Goal: Transaction & Acquisition: Obtain resource

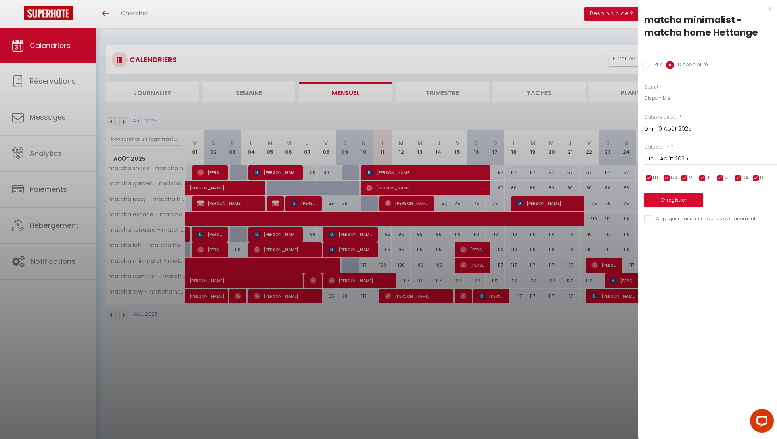
click at [386, 207] on div at bounding box center [388, 219] width 777 height 439
select select
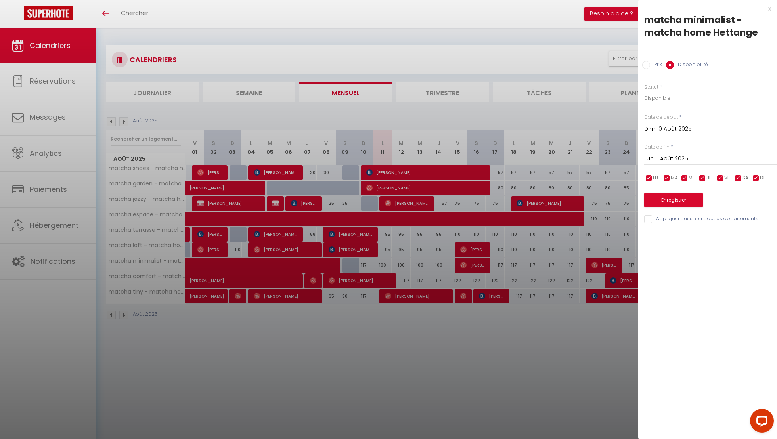
select select
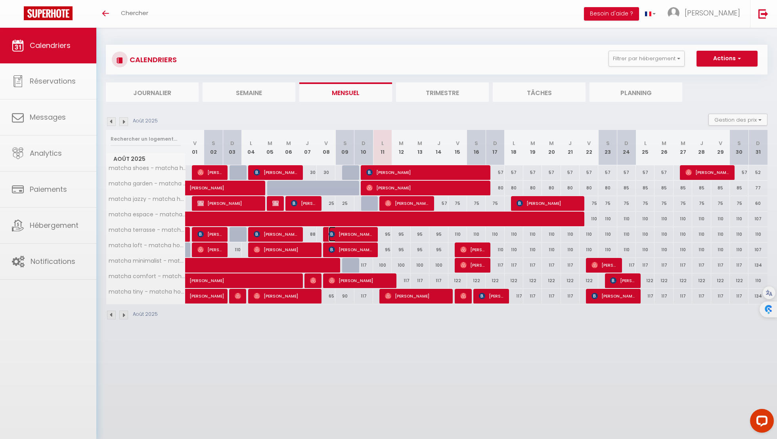
click at [369, 230] on span "[PERSON_NAME]" at bounding box center [351, 234] width 44 height 15
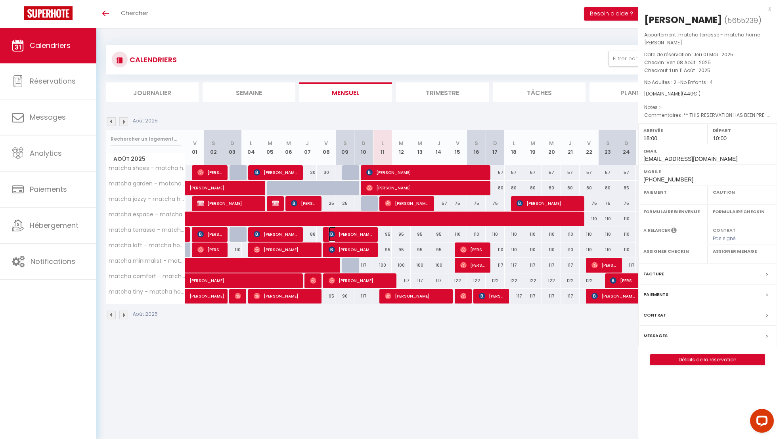
select select "OK"
select select "1"
select select "0"
select select "1"
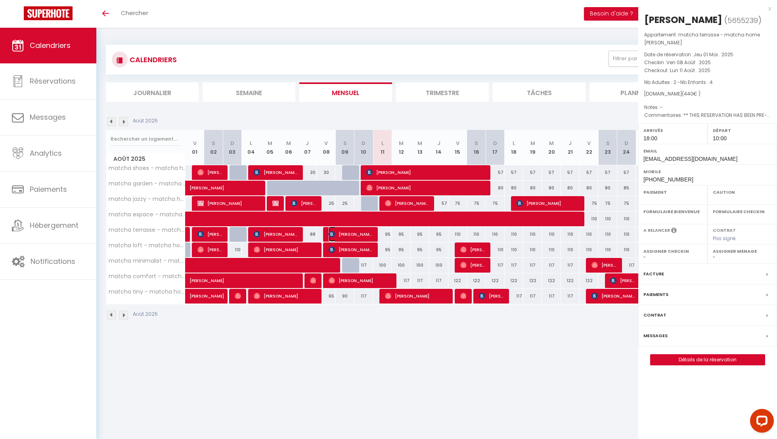
select select
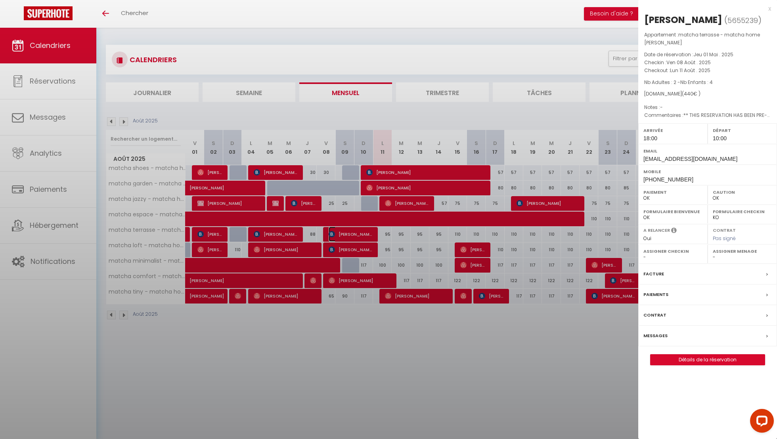
select select "40447"
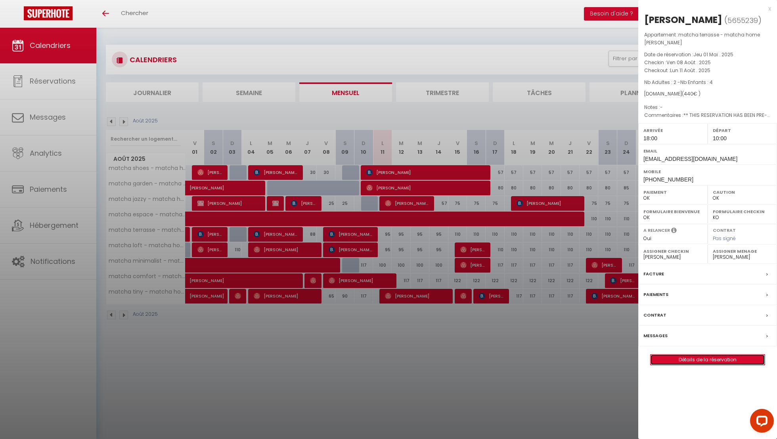
click at [703, 356] on link "Détails de la réservation" at bounding box center [707, 360] width 114 height 10
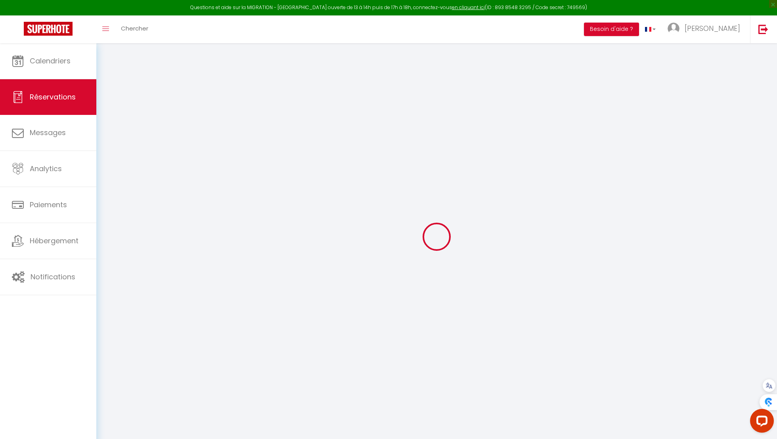
type input "Marielle"
type input "Nofiele"
type input "[EMAIL_ADDRESS][DOMAIN_NAME]"
type input "[PHONE_NUMBER]"
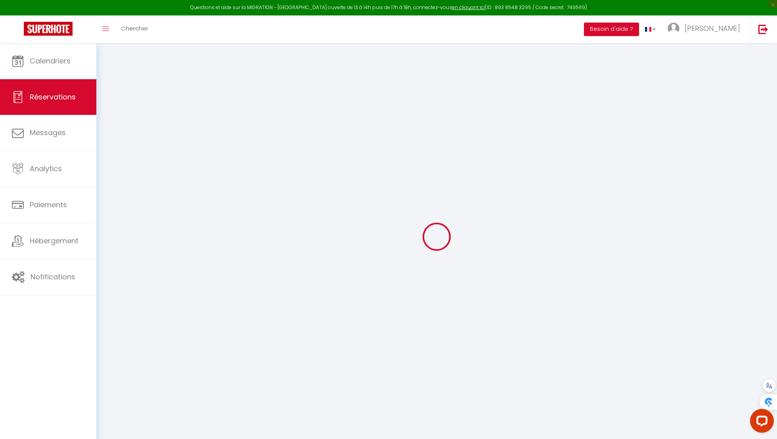
type input "[PHONE_NUMBER]"
type input "."
select select "FR"
type input "53"
type input "66"
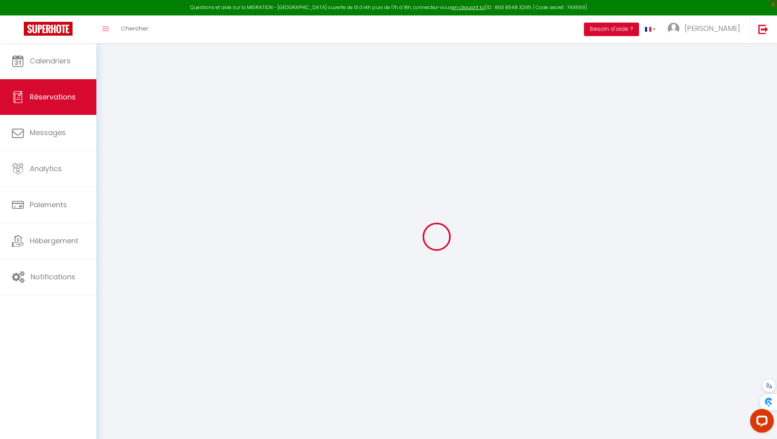
type input "6.16"
select select "41445"
select select "1"
select select
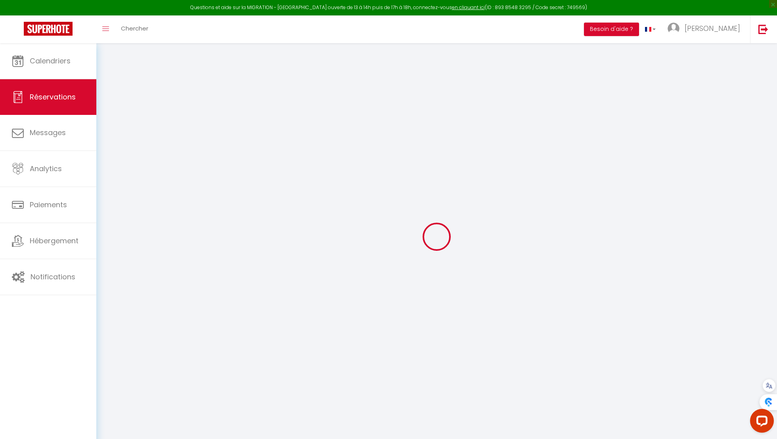
type input "2"
type input "4"
select select "12"
select select "15"
type input "387"
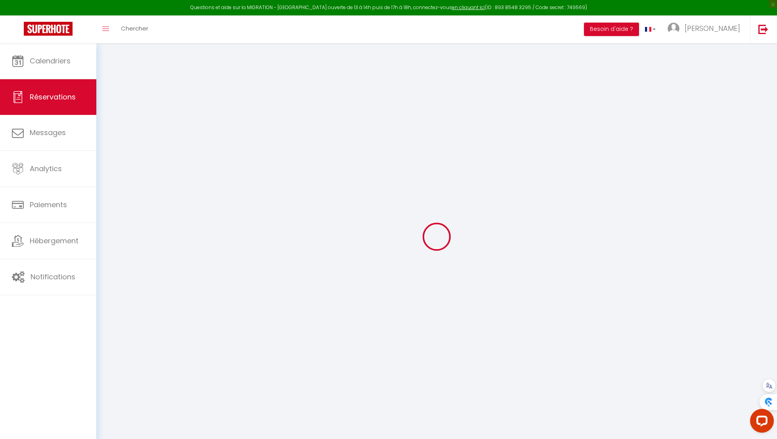
checkbox input "false"
type input "0"
select select "2"
type input "0"
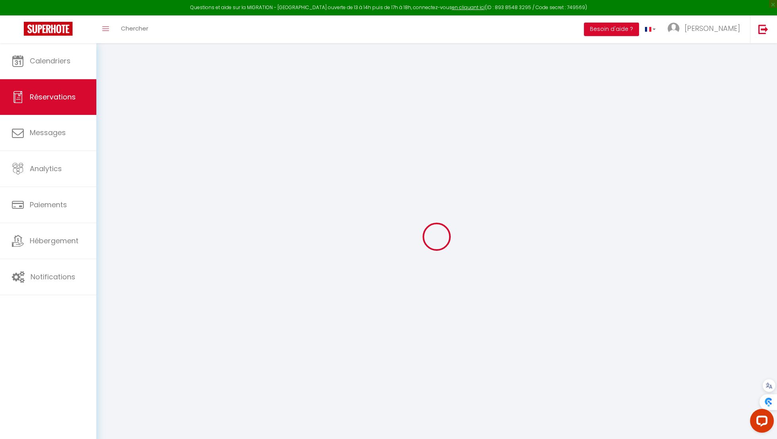
type input "0"
select select
checkbox input "false"
select select
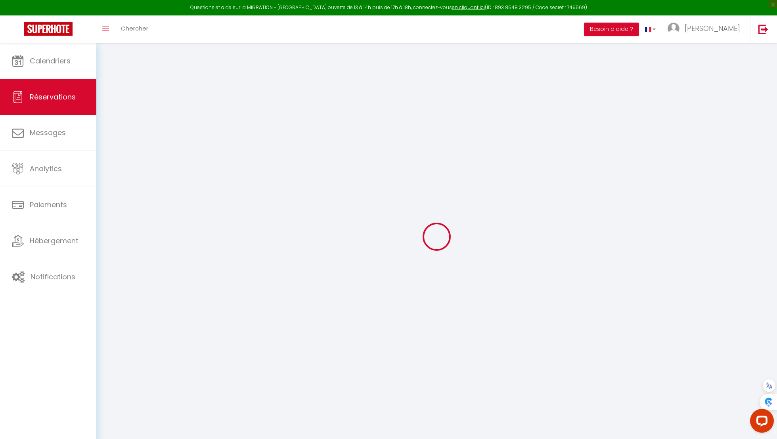
select select
checkbox input "false"
select select
checkbox input "false"
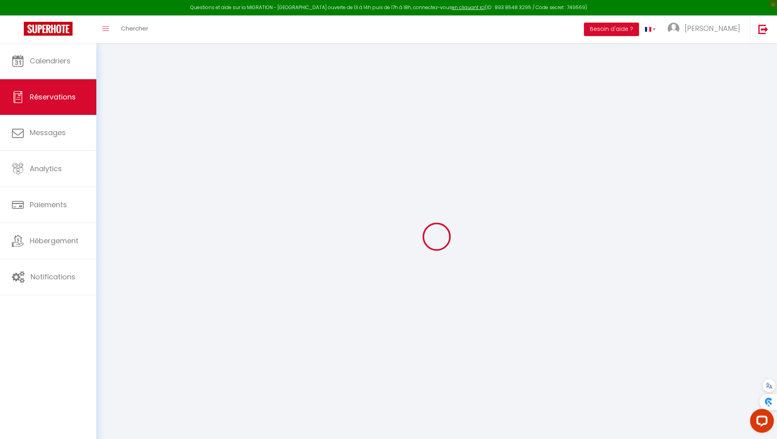
type textarea "** THIS RESERVATION HAS BEEN PRE-PAID ** This guest has requested a receipt for…"
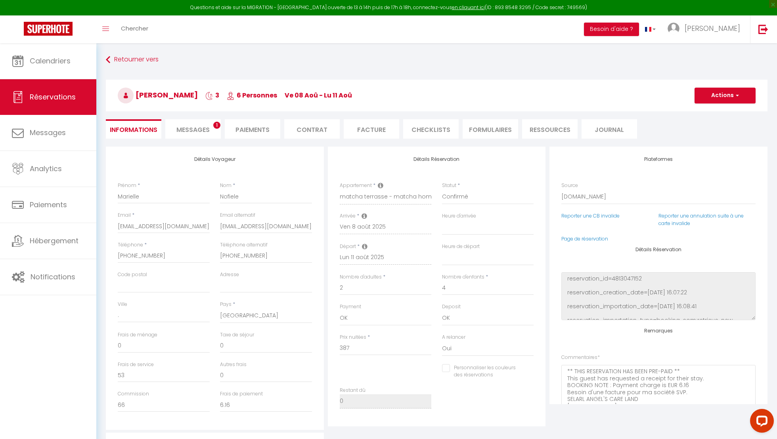
select select
checkbox input "false"
select select "18:00"
select select "10:00"
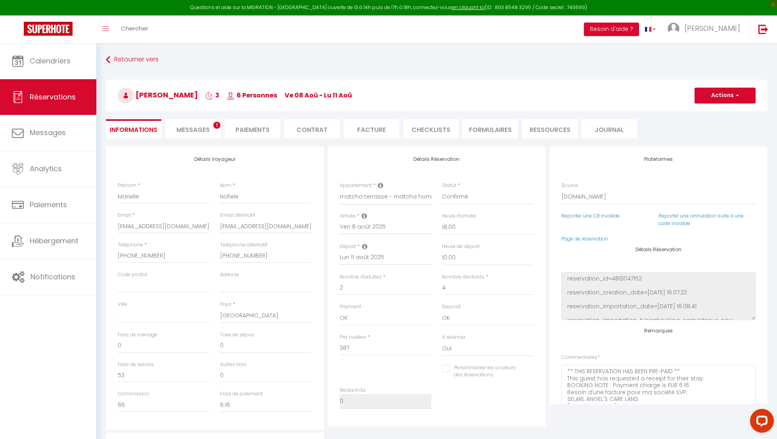
click at [190, 140] on div "Retourner vers [PERSON_NAME] 3 6 Personnes ve 08 Aoû - lu 11 Aoû Actions Enregi…" at bounding box center [437, 100] width 672 height 94
click at [193, 136] on li "Messages 1" at bounding box center [192, 128] width 55 height 19
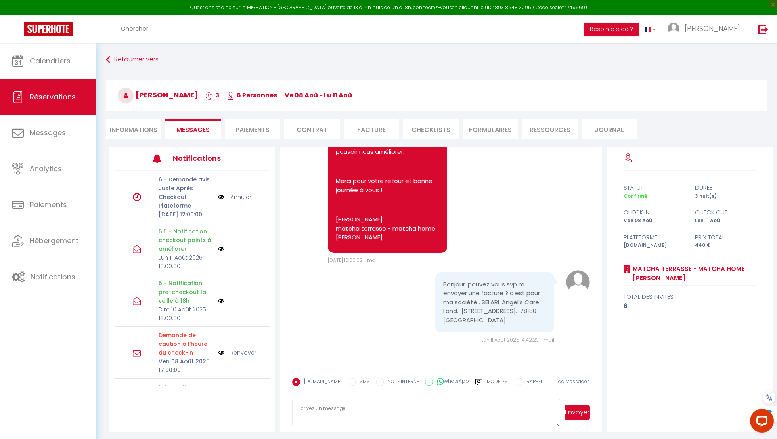
scroll to position [43, 0]
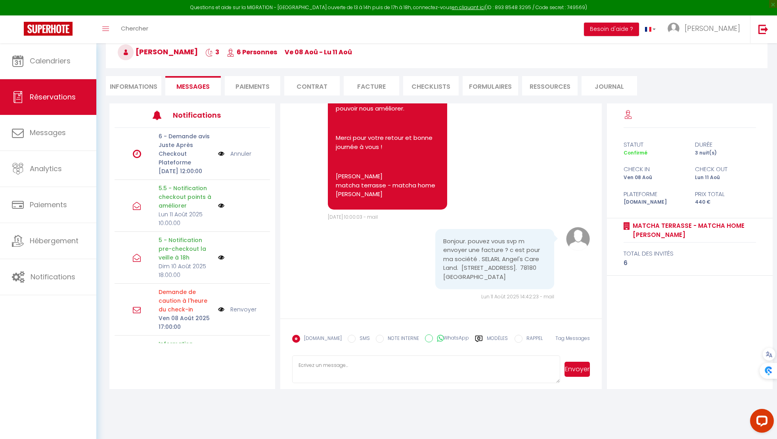
drag, startPoint x: 482, startPoint y: 257, endPoint x: 524, endPoint y: 274, distance: 45.2
click at [524, 274] on pre "Bonjour. pouvez vous svp m envoyer une facture ? c est pour ma société . SELARL…" at bounding box center [494, 259] width 103 height 45
copy pre "SELARL Angel's Care Land. [STREET_ADDRESS]. 78180 [GEOGRAPHIC_DATA]"
click at [375, 80] on li "Facture" at bounding box center [371, 85] width 55 height 19
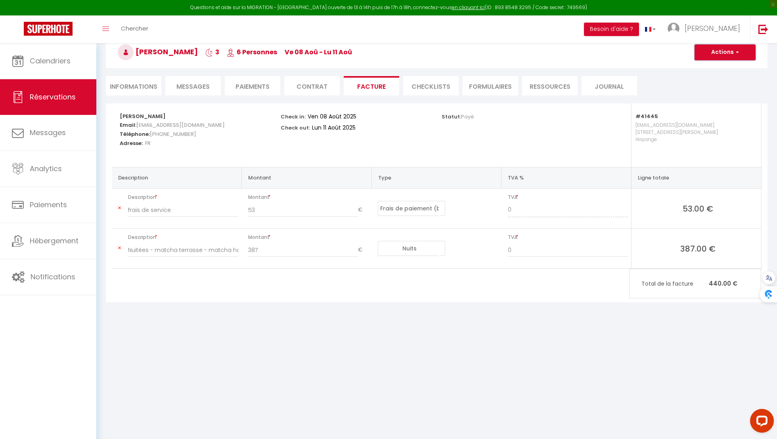
click at [711, 59] on button "Actions" at bounding box center [724, 52] width 61 height 16
click at [711, 78] on link "Aperçu et éditer" at bounding box center [719, 80] width 67 height 10
click at [722, 53] on button "Actions" at bounding box center [724, 52] width 61 height 16
click at [728, 87] on link "Envoyer la facture" at bounding box center [719, 90] width 67 height 10
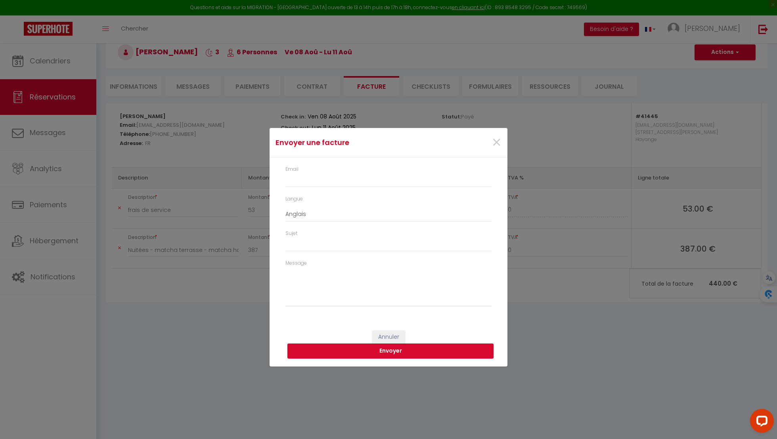
type input "[EMAIL_ADDRESS][DOMAIN_NAME]"
select select "fr"
type input "Votre facture 5655239 - matcha terrasse - matcha home [PERSON_NAME]"
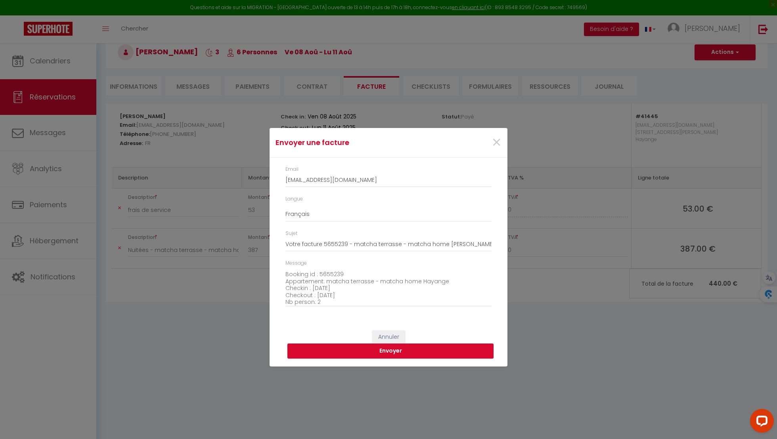
scroll to position [90, 0]
click at [342, 294] on textarea "Bonjour, Voici le lien pour télécharger votre facture : [URL][DOMAIN_NAME] Déta…" at bounding box center [388, 287] width 206 height 40
click at [348, 289] on textarea "Bonjour, Voici le lien pour télécharger votre facture : [URL][DOMAIN_NAME] Déta…" at bounding box center [388, 287] width 206 height 40
type textarea "Bonjour, Voici le lien pour télécharger votre facture : [URL][DOMAIN_NAME] Déta…"
click at [409, 349] on button "Envoyer" at bounding box center [390, 351] width 206 height 15
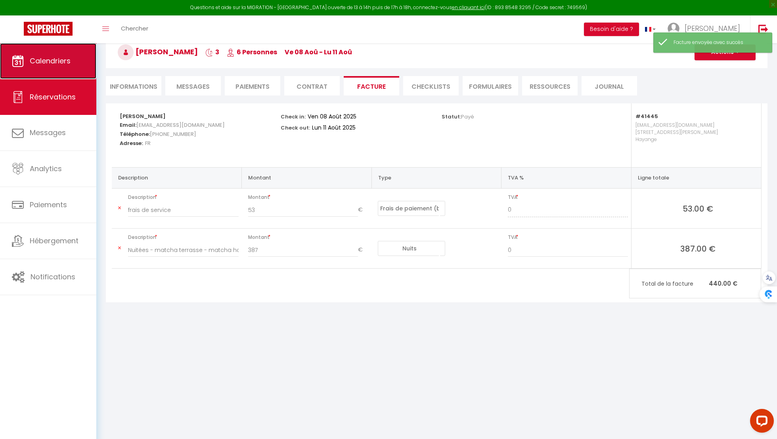
click at [84, 71] on link "Calendriers" at bounding box center [48, 61] width 96 height 36
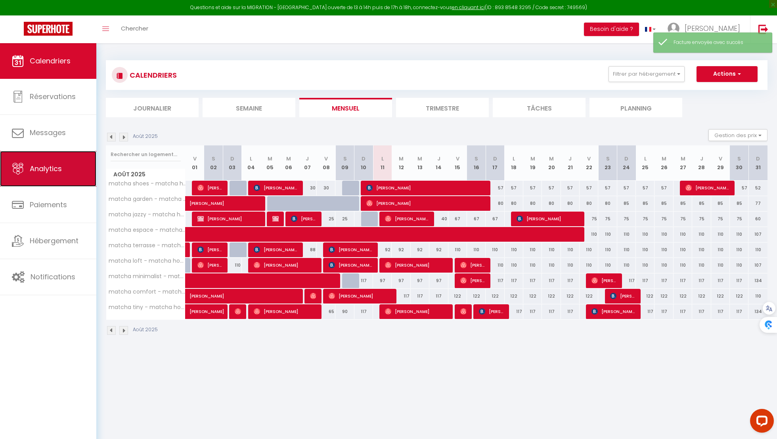
click at [71, 179] on link "Analytics" at bounding box center [48, 169] width 96 height 36
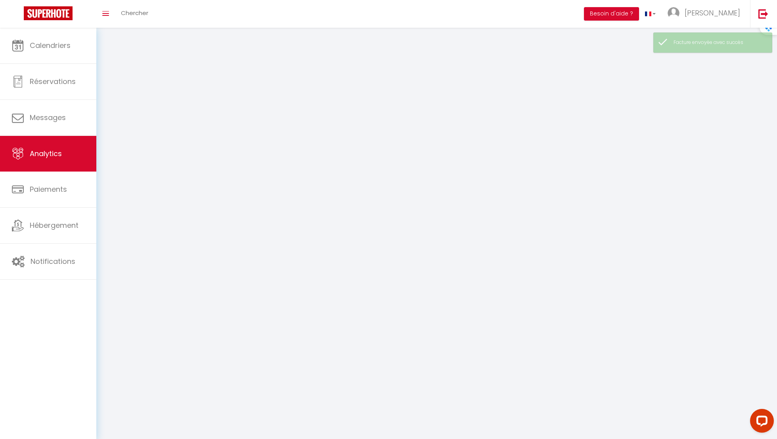
select select "2025"
select select "8"
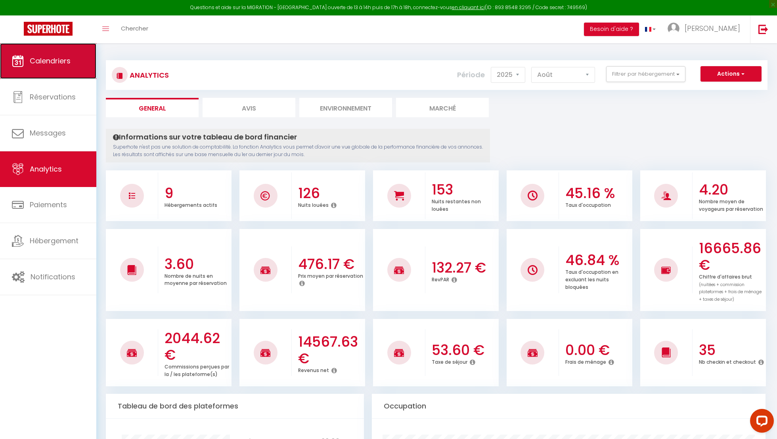
click at [48, 78] on link "Calendriers" at bounding box center [48, 61] width 96 height 36
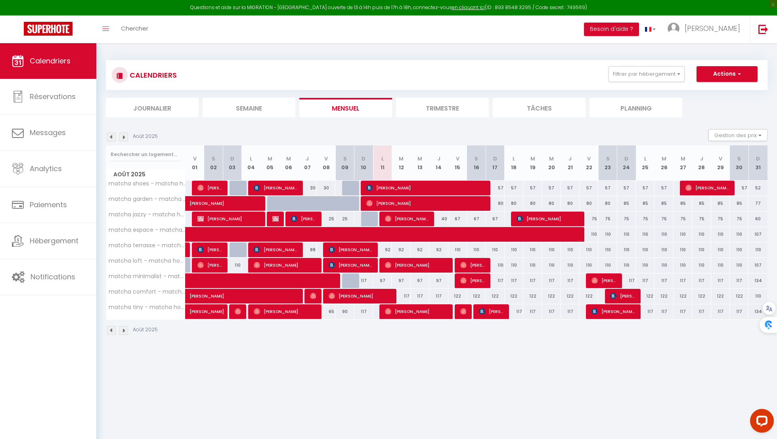
click at [530, 352] on body "Questions et aide sur la MIGRATION - [GEOGRAPHIC_DATA] ouverte de 13 à 14h puis…" at bounding box center [388, 262] width 777 height 439
click at [392, 369] on body "Questions et aide sur la MIGRATION - [GEOGRAPHIC_DATA] ouverte de 13 à 14h puis…" at bounding box center [388, 262] width 777 height 439
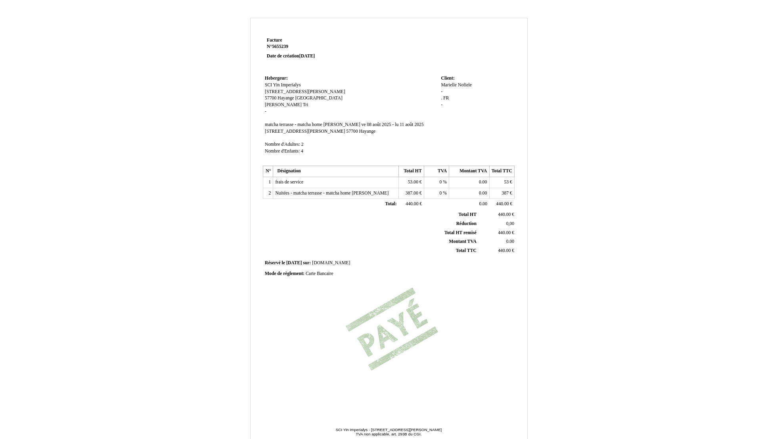
click at [442, 92] on span "-" at bounding box center [442, 91] width 2 height 5
paste input "SELARL Angel's Care Land. [STREET_ADDRESS]. 78180 [GEOGRAPHIC_DATA]"
click at [471, 112] on div "[PERSON_NAME] - . . FR FR -" at bounding box center [476, 99] width 71 height 35
click at [495, 93] on span "SELARL Angel's Care Land. [STREET_ADDRESS]. 78180 [GEOGRAPHIC_DATA]" at bounding box center [469, 98] width 57 height 18
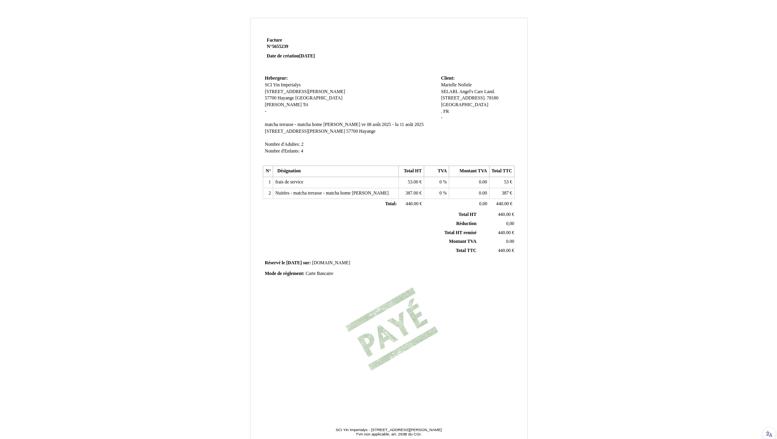
click at [588, 112] on div "Facture Facture N° 5655239 5655239 Date de création [DATE] Hebergeur: Hebergeur…" at bounding box center [389, 248] width 464 height 460
click at [493, 99] on span "SELARL Angel's Care Land [STREET_ADDRESS]" at bounding box center [467, 95] width 53 height 12
click at [471, 94] on input "SELARL Angel's Care Land 7 rue du Mont Doré 78180 Montigny-le-Bretonneux" at bounding box center [486, 93] width 91 height 8
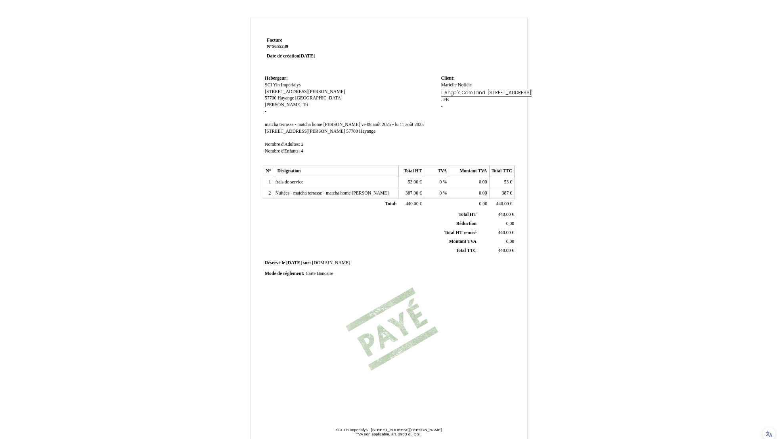
scroll to position [0, 69]
paste input ". 7 rue du Mont Doré. 78180 Montigny-le-Bretonneux"
type input "SELARL Angel's Care Land. [STREET_ADDRESS]. 78180 [GEOGRAPHIC_DATA]"
click at [552, 95] on div "Facture Facture N° 5655239 5655239 Date de création 01 May 2025 Hebergeur: Hebe…" at bounding box center [389, 248] width 464 height 460
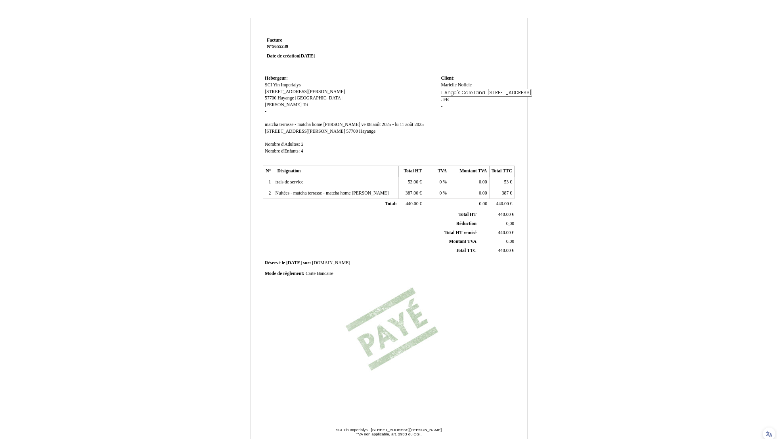
scroll to position [0, 0]
